Goal: Task Accomplishment & Management: Use online tool/utility

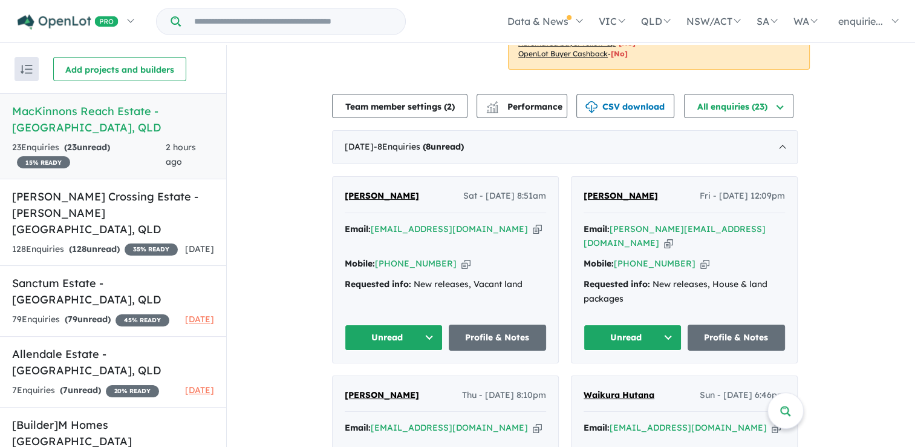
scroll to position [259, 0]
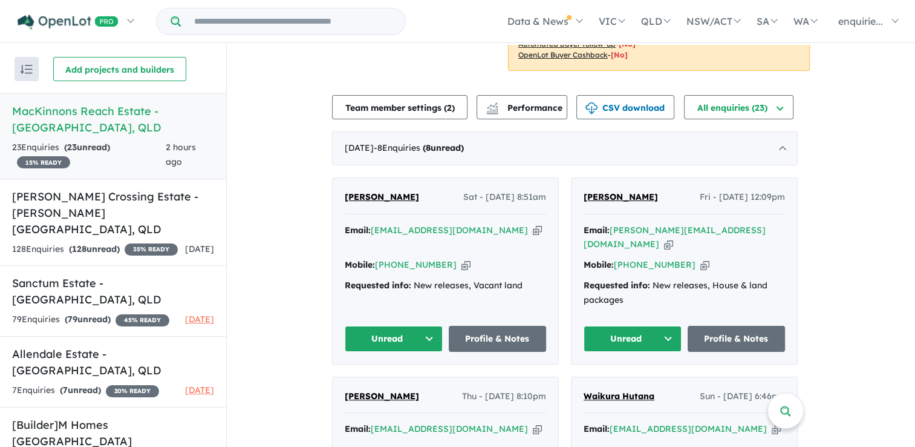
click at [462, 258] on icon "button" at bounding box center [466, 264] width 9 height 13
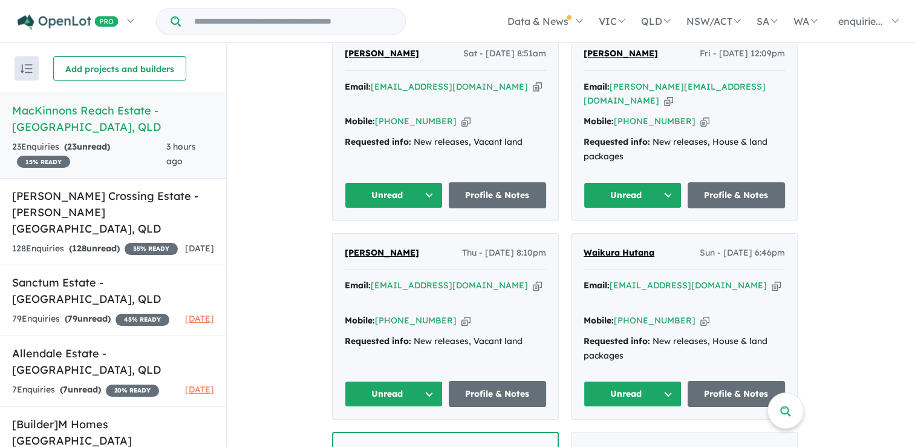
scroll to position [401, 0]
click at [462, 315] on icon "button" at bounding box center [466, 321] width 9 height 13
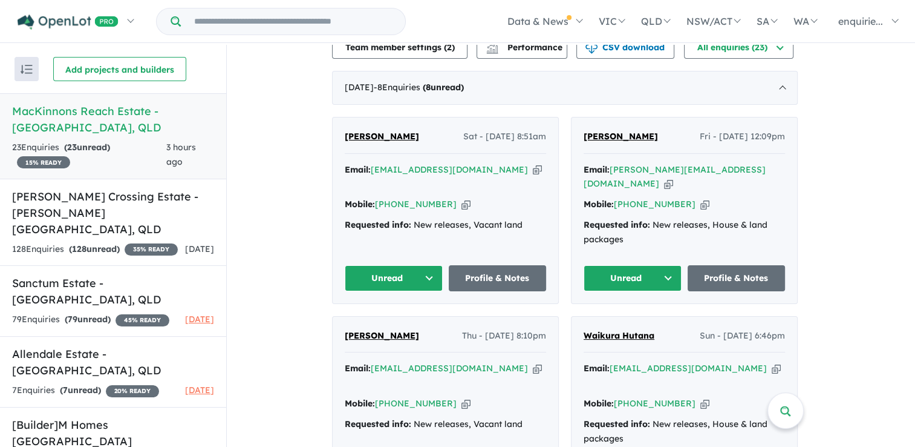
scroll to position [322, 0]
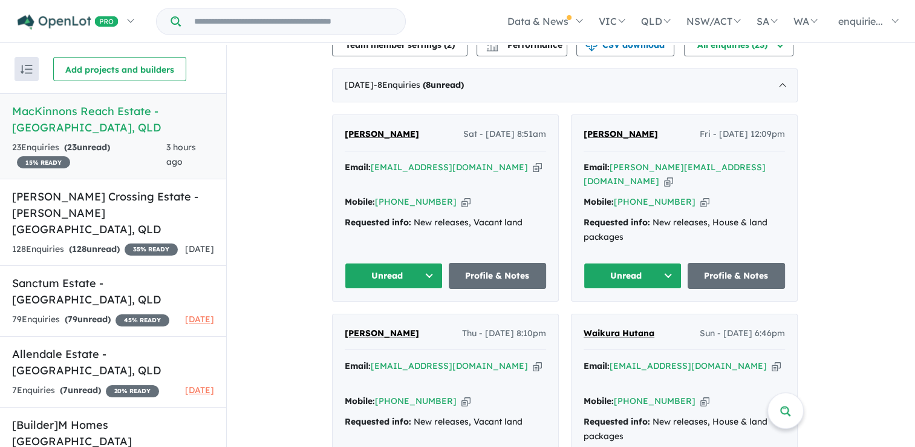
click at [701, 195] on icon "button" at bounding box center [705, 201] width 9 height 13
